Goal: Task Accomplishment & Management: Use online tool/utility

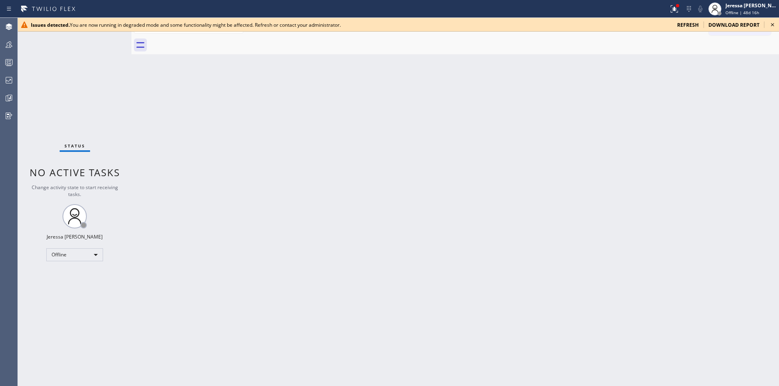
click at [771, 22] on icon at bounding box center [772, 25] width 10 height 10
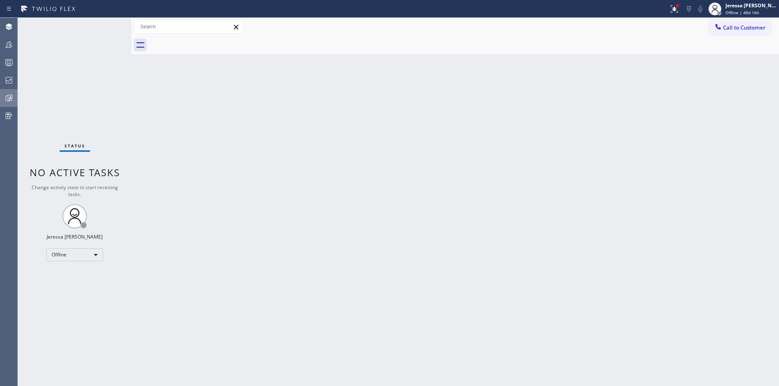
click at [4, 101] on div at bounding box center [9, 98] width 18 height 10
